Goal: Information Seeking & Learning: Learn about a topic

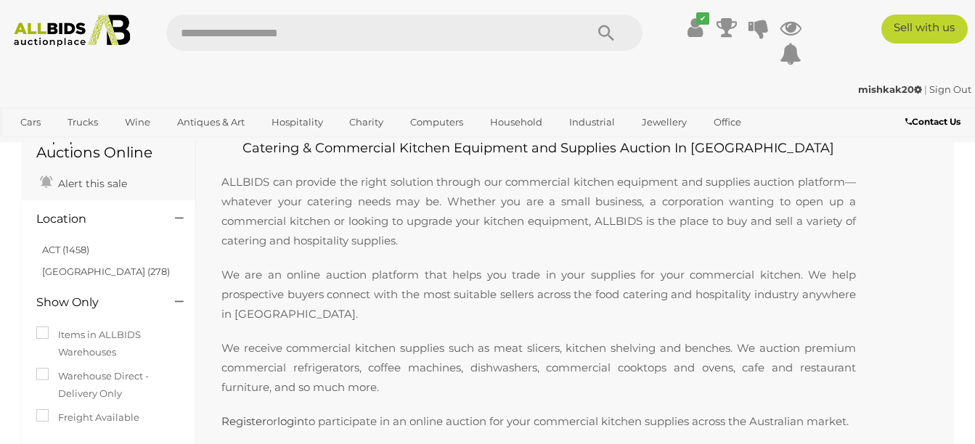
scroll to position [70, 0]
click at [65, 249] on link "ACT (1458)" at bounding box center [65, 251] width 47 height 12
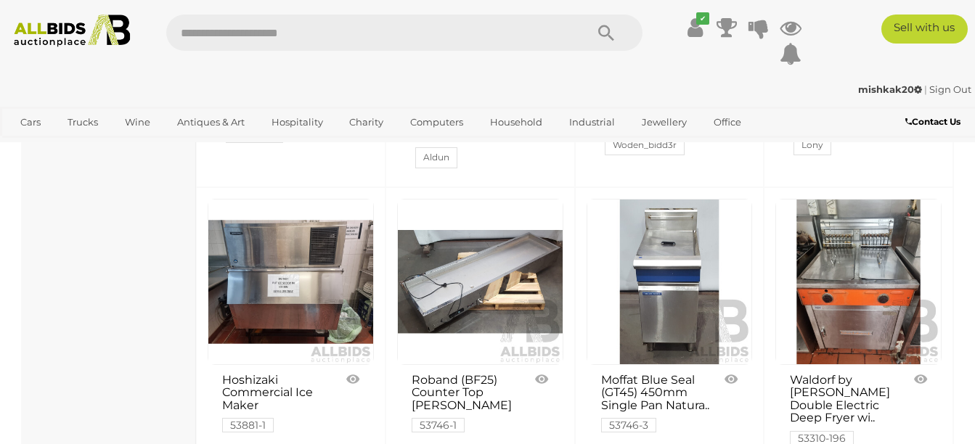
scroll to position [1797, 0]
click at [657, 317] on link at bounding box center [670, 283] width 166 height 166
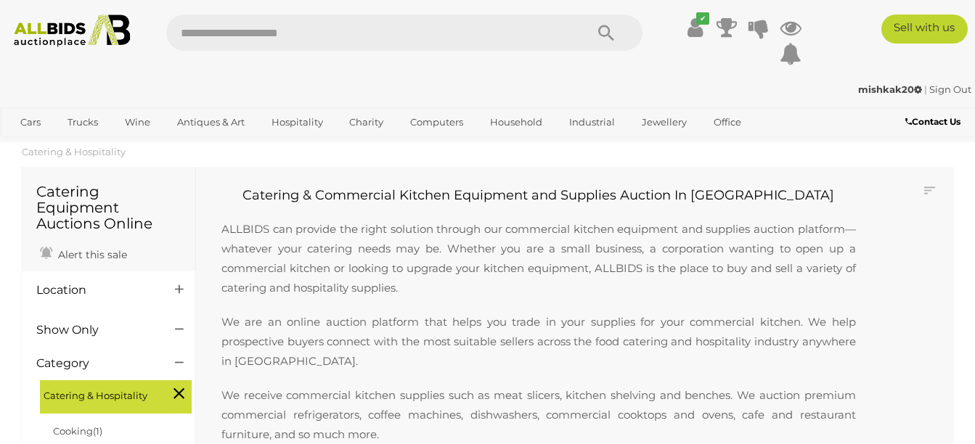
scroll to position [1550, 0]
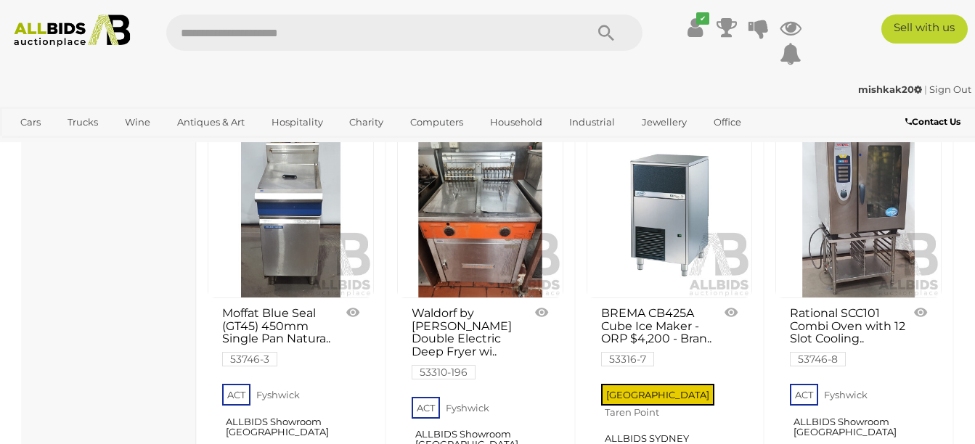
scroll to position [2342, 0]
click at [459, 229] on link at bounding box center [480, 216] width 166 height 166
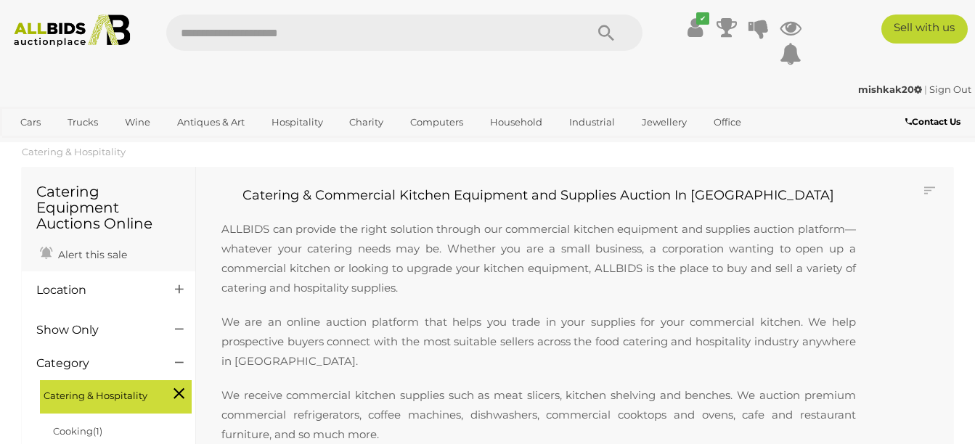
scroll to position [1550, 0]
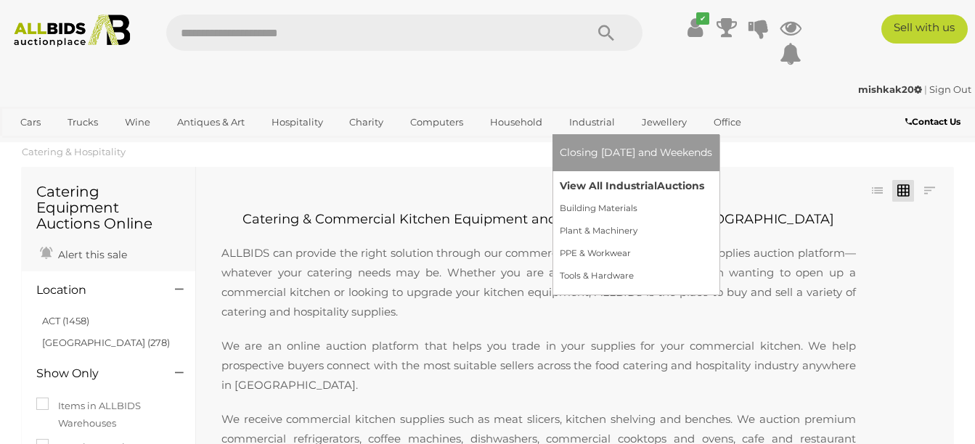
click at [582, 183] on link "View All Industrial Auctions" at bounding box center [636, 186] width 152 height 23
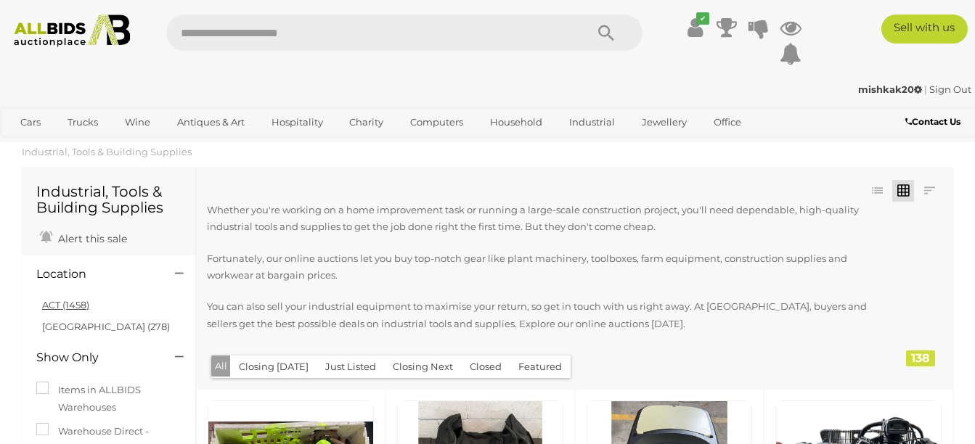
click at [80, 304] on link "ACT (1458)" at bounding box center [65, 305] width 47 height 12
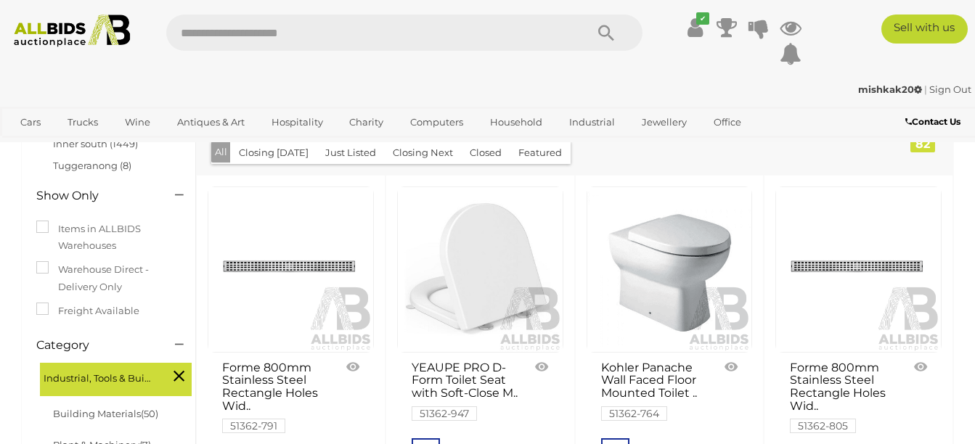
scroll to position [213, 0]
